Goal: Book appointment/travel/reservation

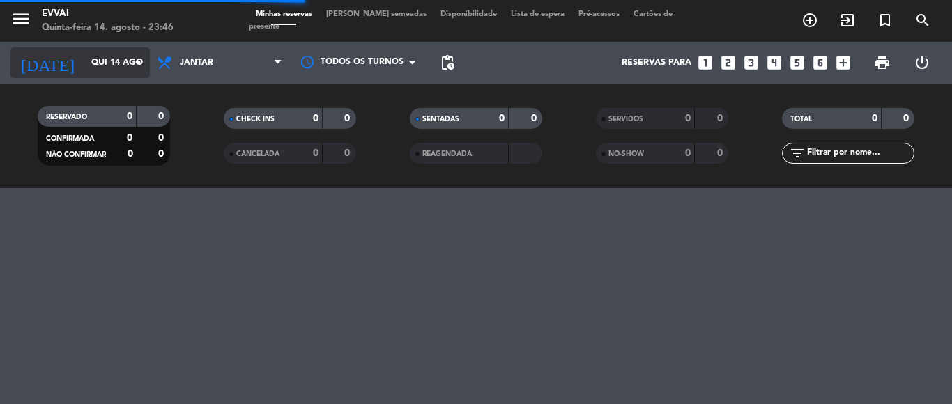
click at [130, 61] on icon "arrow_drop_down" at bounding box center [138, 62] width 17 height 17
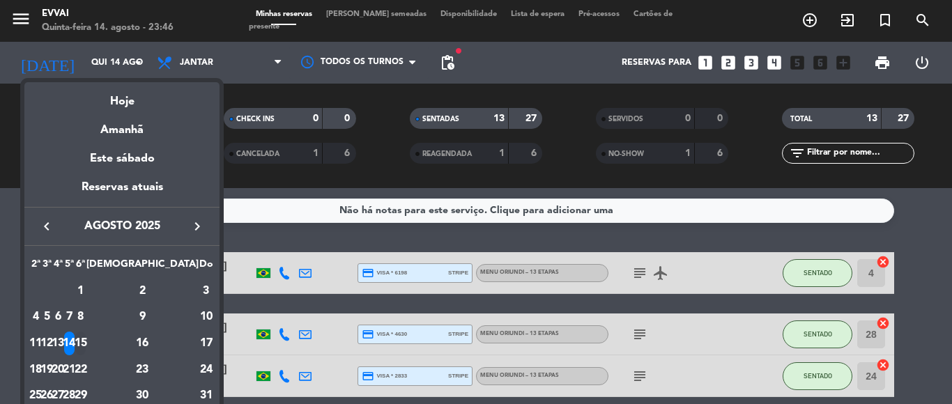
click at [86, 337] on div "15" at bounding box center [80, 344] width 10 height 24
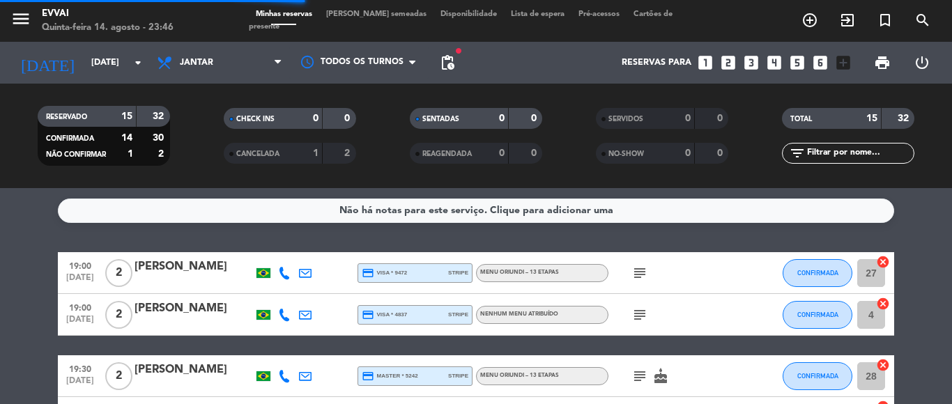
click at [157, 59] on icon at bounding box center [166, 62] width 20 height 17
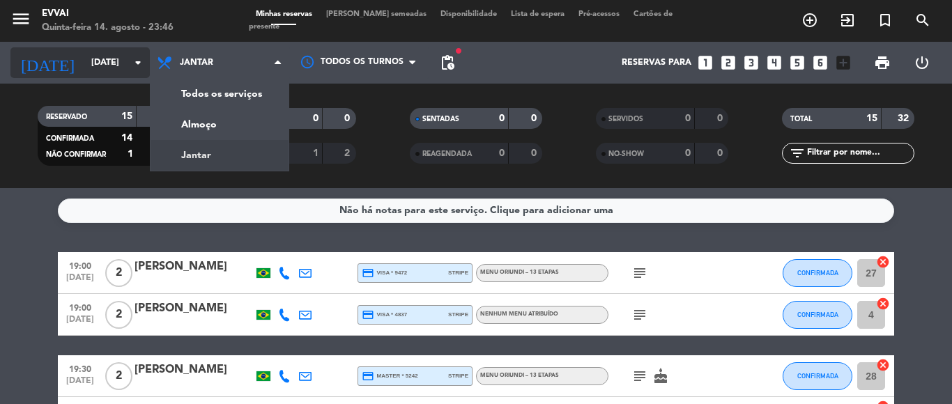
click at [142, 66] on icon "arrow_drop_down" at bounding box center [138, 62] width 17 height 17
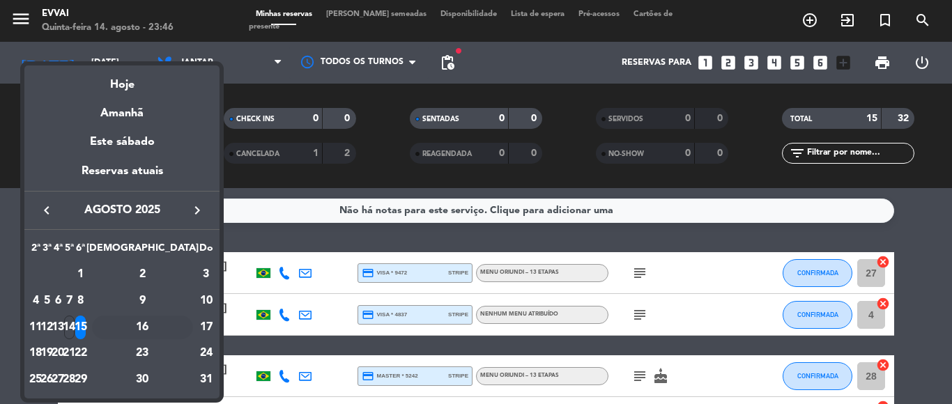
click at [179, 324] on div "16" at bounding box center [142, 328] width 101 height 24
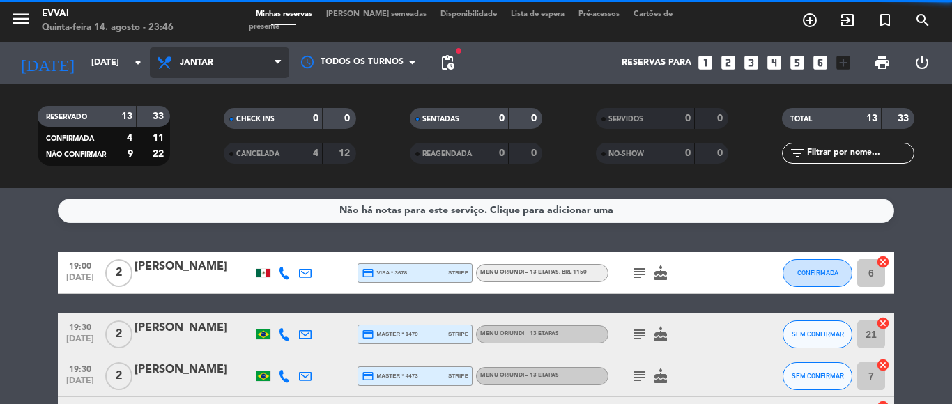
click at [242, 53] on span "Jantar" at bounding box center [219, 62] width 139 height 31
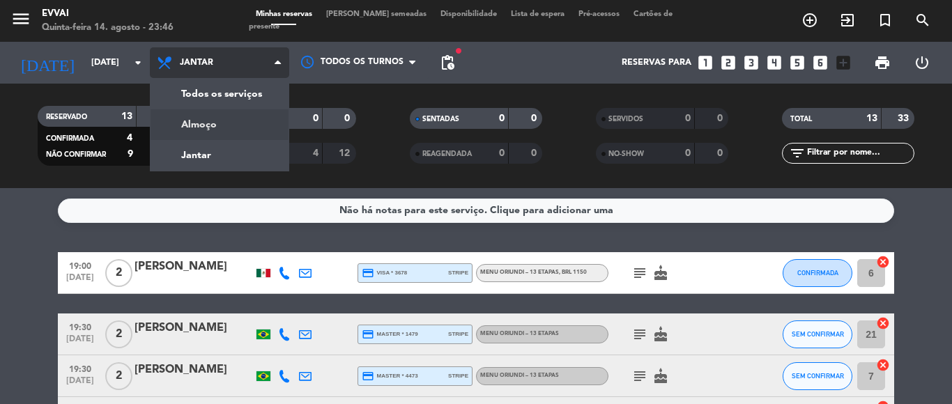
click at [219, 120] on div "menu Evvai Quinta-feira 14. agosto - 23:46 Minhas reservas Mesas semeadas Dispo…" at bounding box center [476, 94] width 952 height 188
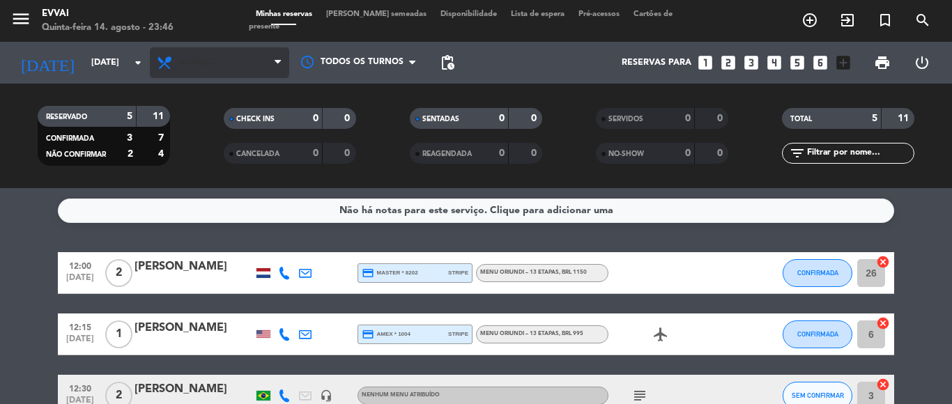
drag, startPoint x: 123, startPoint y: 77, endPoint x: 158, endPoint y: 69, distance: 35.8
click at [150, 71] on div "[DATE] [DATE] arrow_drop_down Todos os serviços Almoço [PERSON_NAME] Todos os s…" at bounding box center [476, 63] width 952 height 42
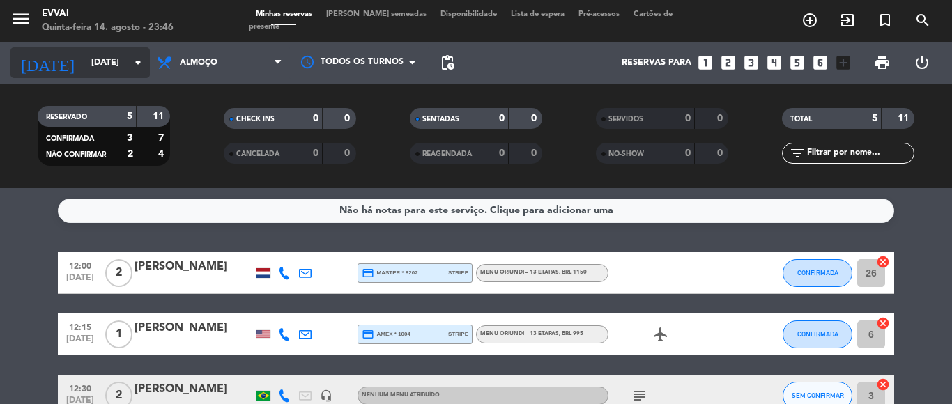
click at [139, 69] on icon "arrow_drop_down" at bounding box center [138, 62] width 17 height 17
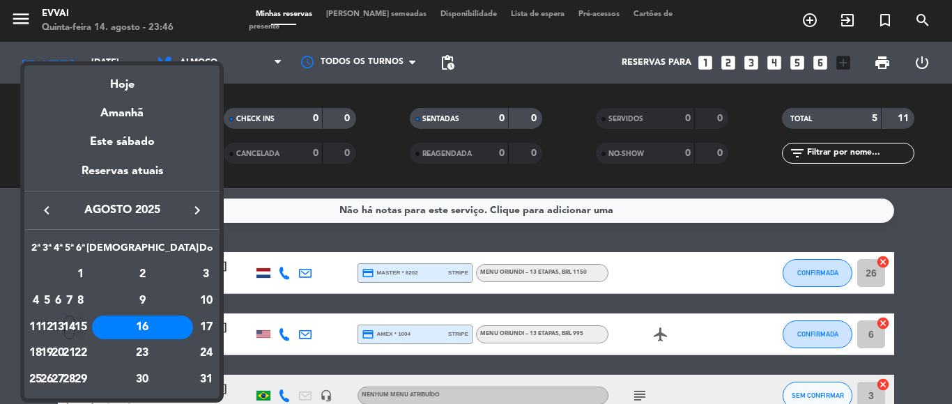
click at [86, 325] on div "15" at bounding box center [80, 328] width 10 height 24
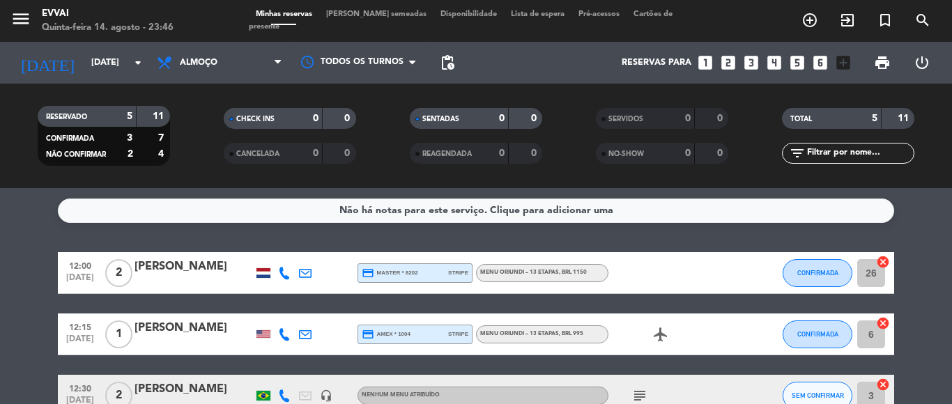
type input "[DATE]"
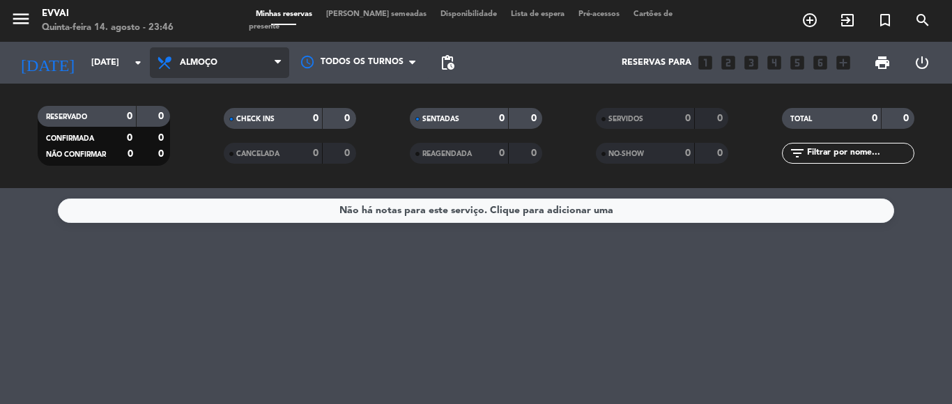
click at [202, 70] on span "Almoço" at bounding box center [219, 62] width 139 height 31
click at [217, 157] on div "menu Evvai Quinta-feira 14. agosto - 23:46 Minhas reservas Mesas semeadas Dispo…" at bounding box center [476, 94] width 952 height 188
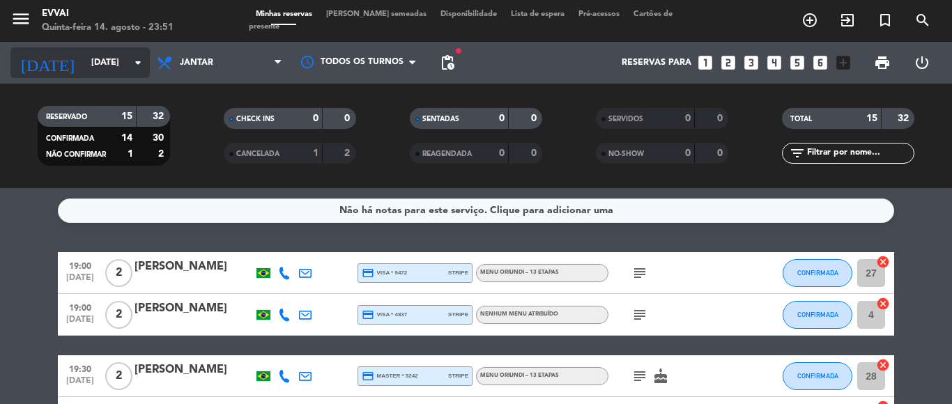
click at [126, 54] on input "[DATE]" at bounding box center [143, 63] width 118 height 24
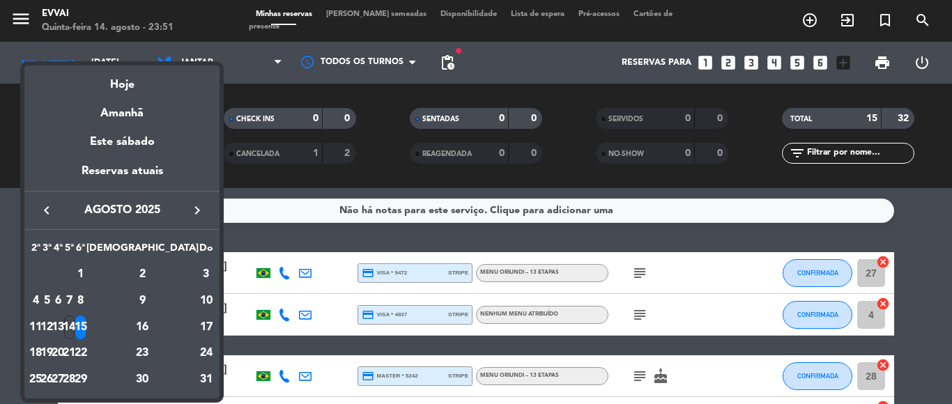
click at [86, 324] on div "15" at bounding box center [80, 328] width 10 height 24
